Goal: Complete application form: Complete application form

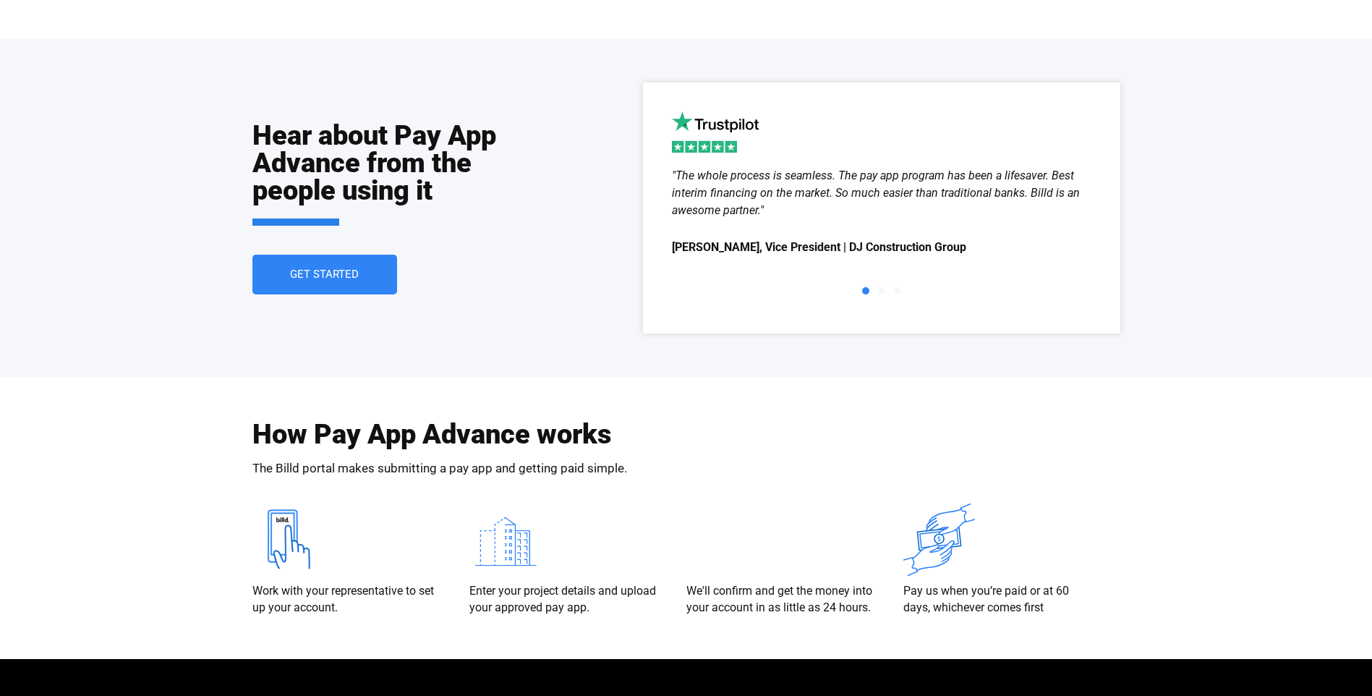
scroll to position [2747, 0]
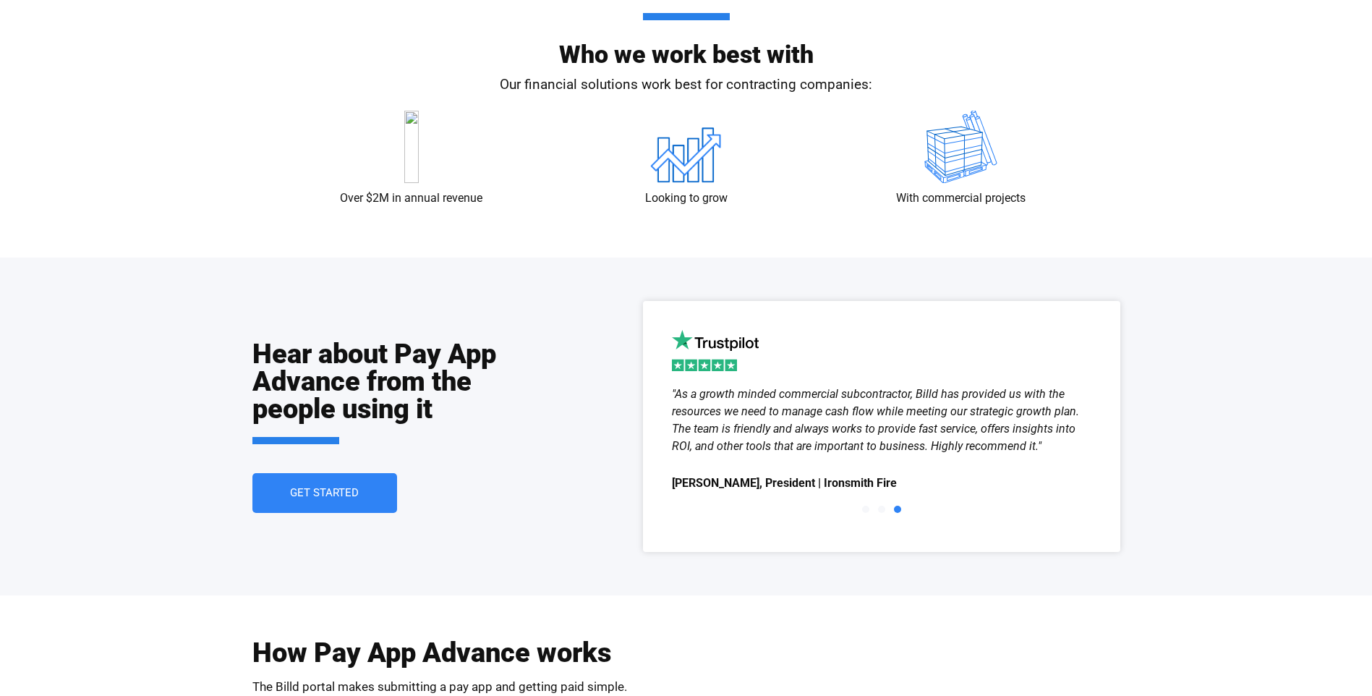
click at [354, 492] on span "Get Started" at bounding box center [324, 492] width 69 height 11
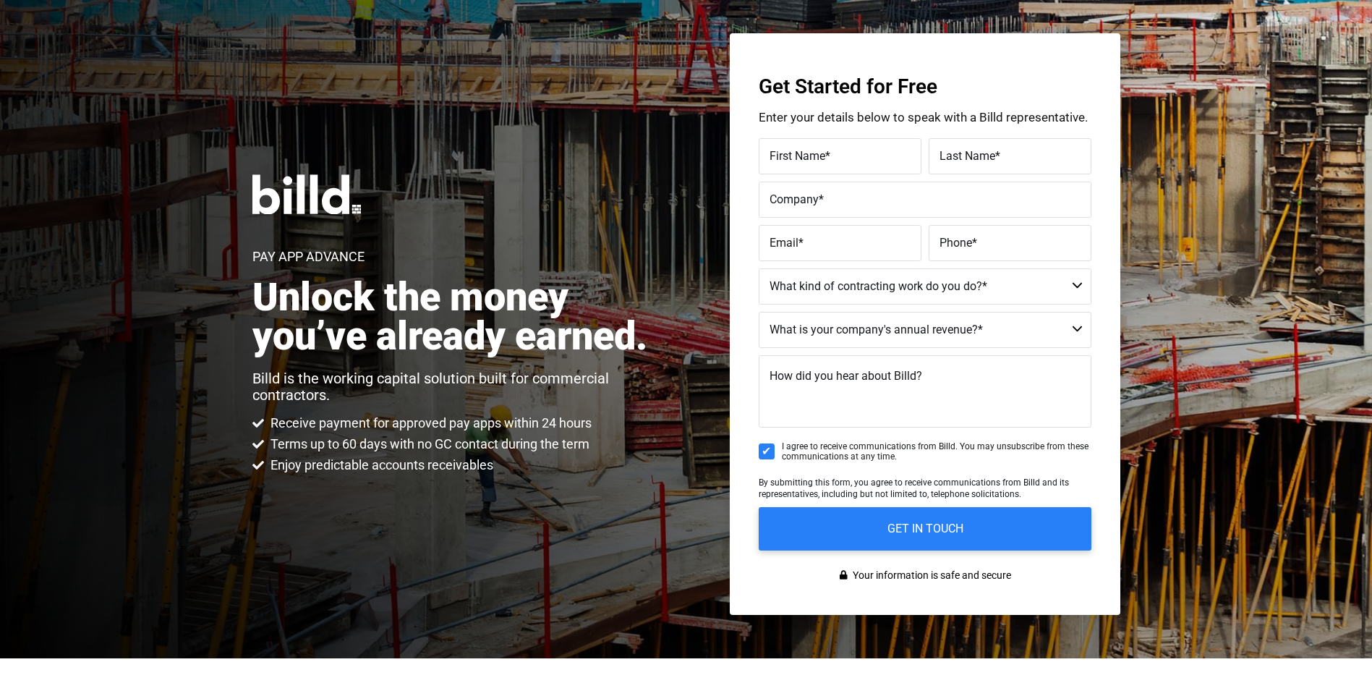
scroll to position [33, 0]
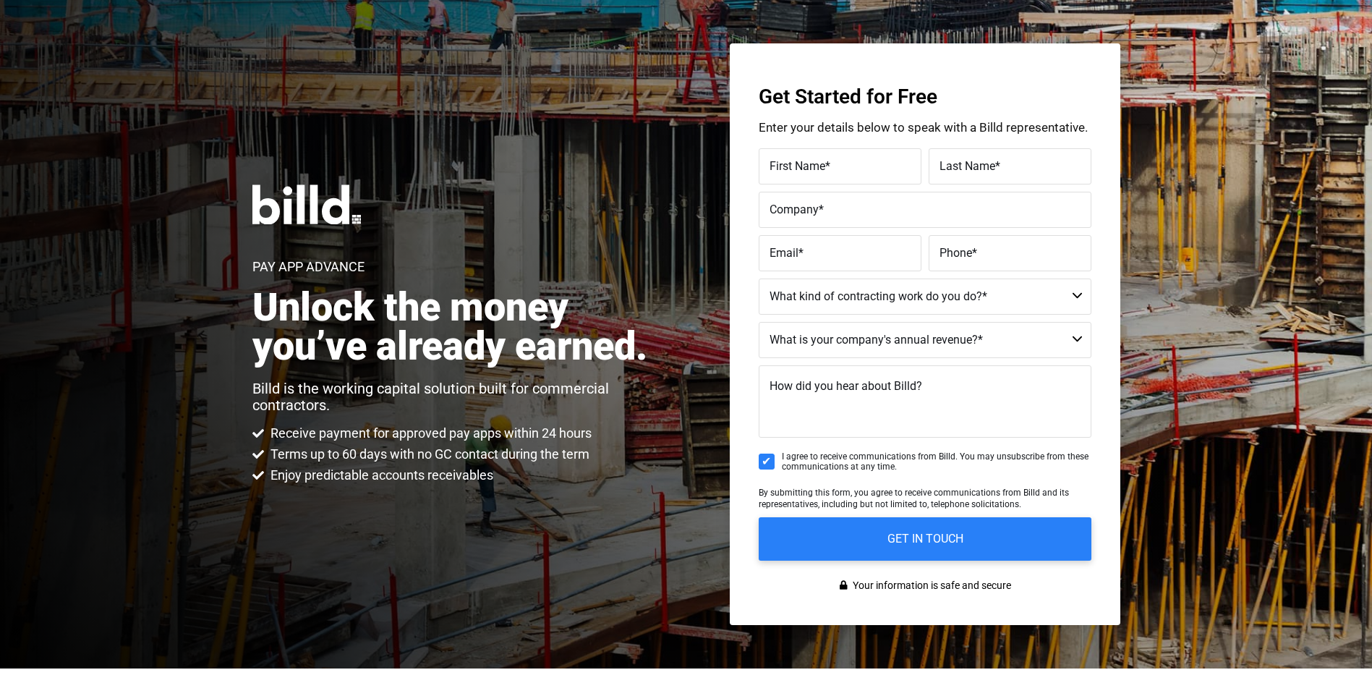
click at [847, 163] on label "First Name *" at bounding box center [839, 166] width 141 height 21
click at [847, 163] on input "First Name *" at bounding box center [839, 166] width 163 height 36
type input "[PERSON_NAME]"
type input "del angel"
type input "morpower solutions llc"
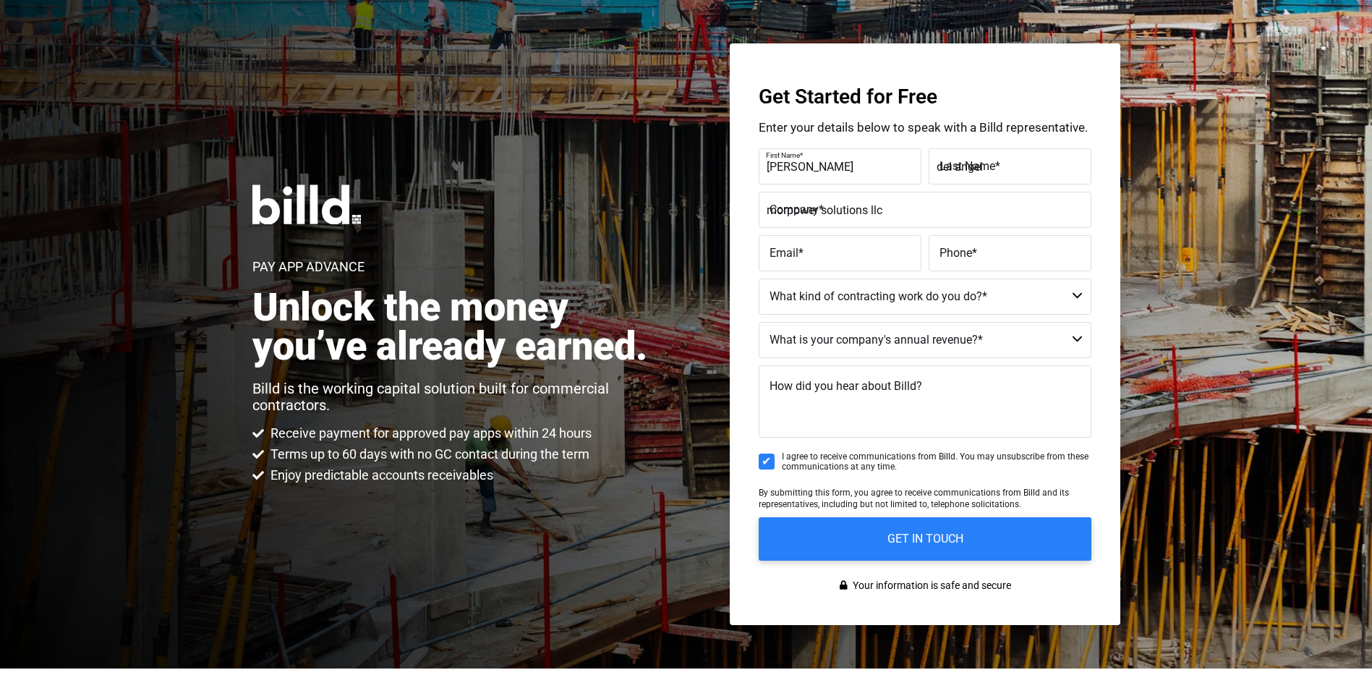
type input "[EMAIL_ADDRESS][DOMAIN_NAME]"
type input "[PHONE_NUMBER]"
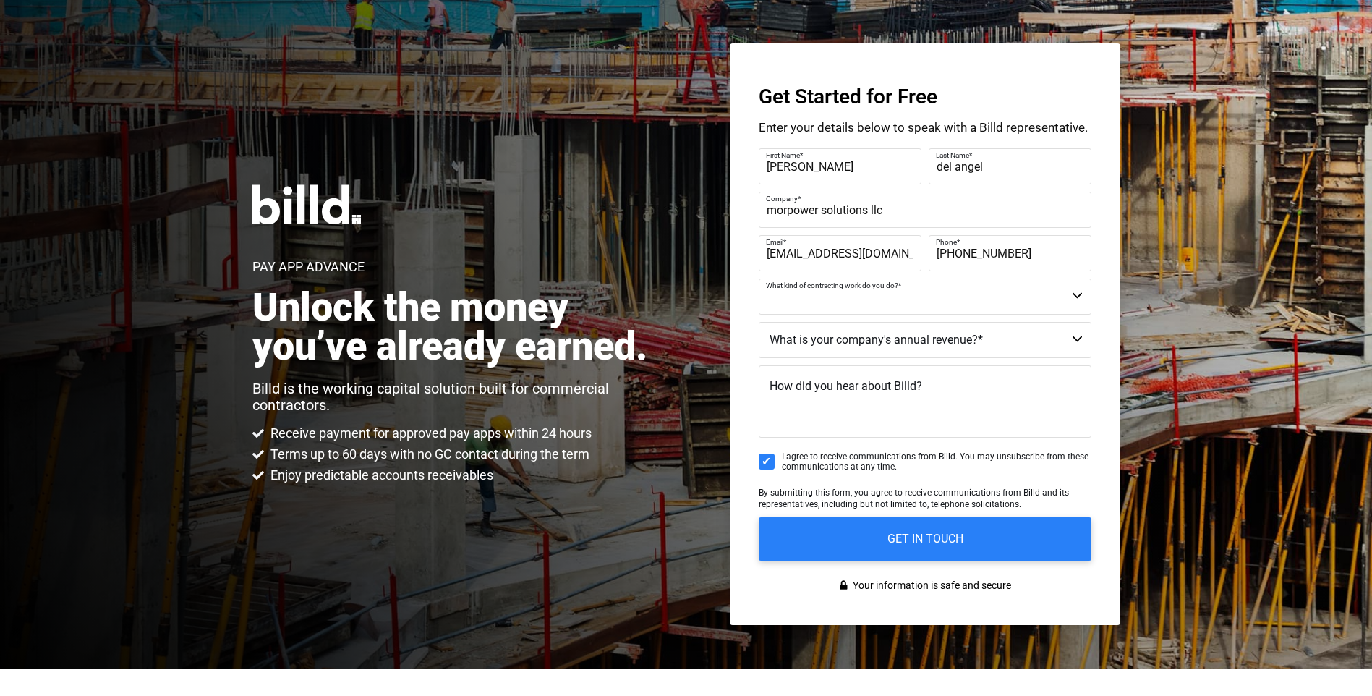
click at [873, 302] on select "Commercial Commercial and Residential Residential Not a Contractor" at bounding box center [924, 296] width 333 height 36
select select "Not a Contractor"
click at [758, 278] on select "Commercial Commercial and Residential Residential Not a Contractor" at bounding box center [924, 296] width 333 height 36
click at [897, 347] on select "$40M + $25M - $40M $8M - $25M $4M - $8M $2M - $4M $1M - $2M Less than $1M" at bounding box center [924, 340] width 333 height 36
click at [739, 324] on div "Get Started for Free Enter your details below to speak with a Billd representat…" at bounding box center [924, 333] width 390 height 581
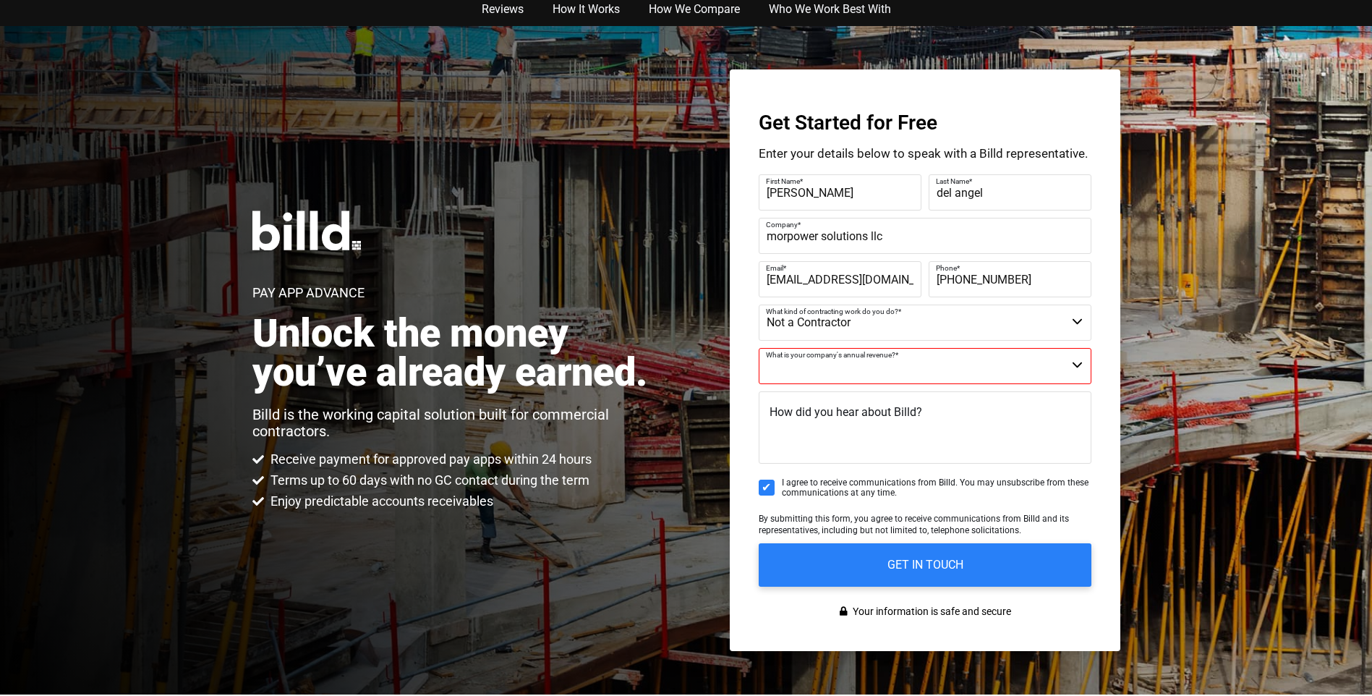
scroll to position [0, 0]
